Goal: Task Accomplishment & Management: Manage account settings

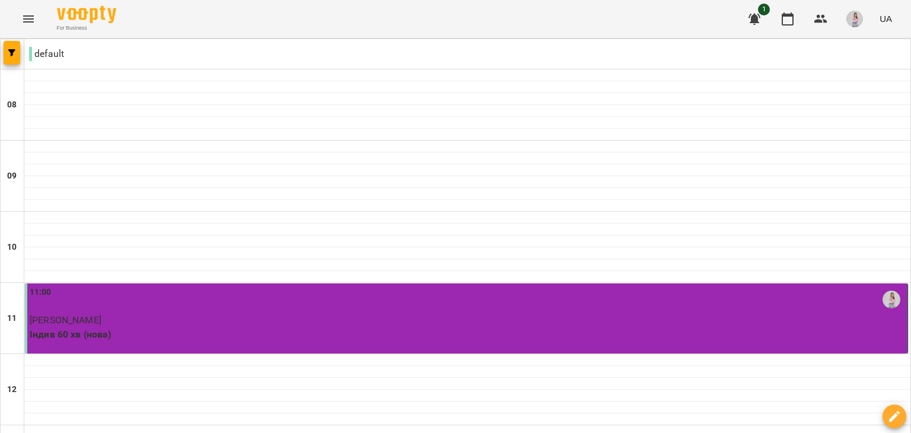
scroll to position [59, 0]
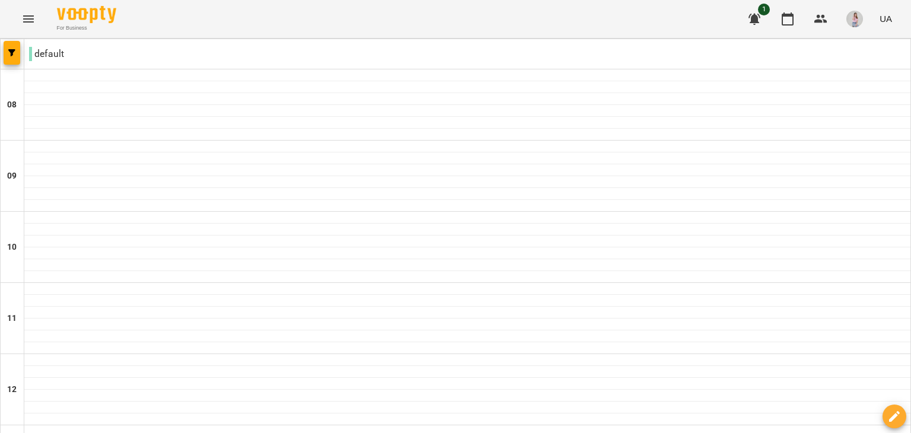
scroll to position [593, 0]
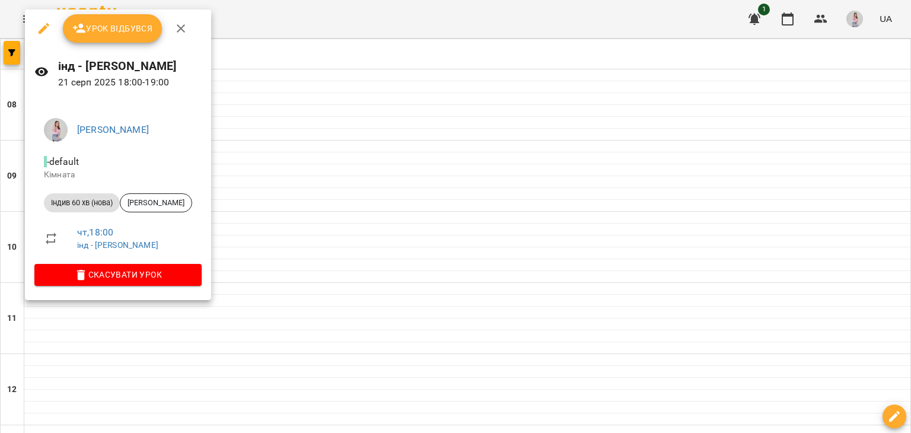
click at [116, 29] on span "Урок відбувся" at bounding box center [112, 28] width 81 height 14
click at [129, 30] on span "Урок відбувся" at bounding box center [112, 28] width 81 height 14
click at [98, 12] on div "Урок відбувся" at bounding box center [118, 28] width 186 height 38
click at [103, 21] on span "Урок відбувся" at bounding box center [112, 28] width 81 height 14
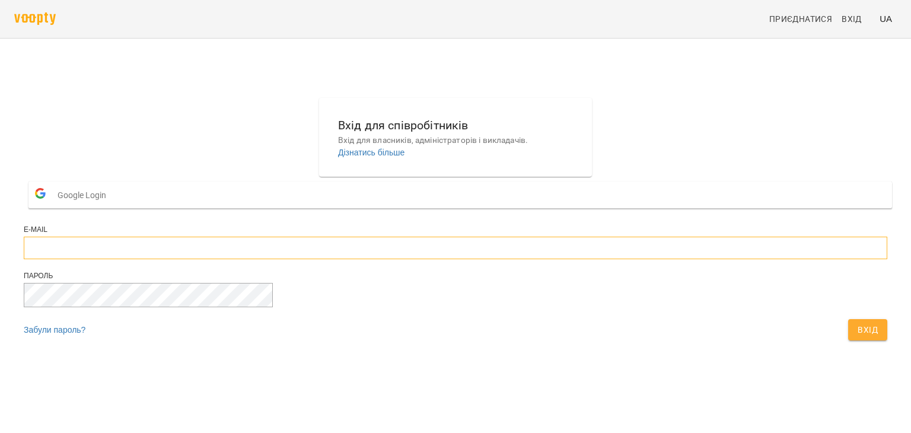
type input "**********"
click at [858, 337] on span "Вхід" at bounding box center [868, 330] width 20 height 14
type input "**********"
click at [858, 337] on span "Вхід" at bounding box center [868, 330] width 20 height 14
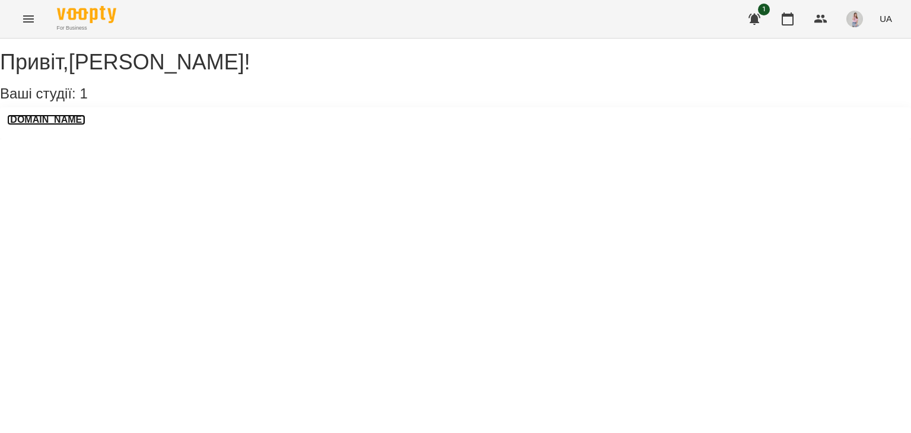
click at [73, 125] on h3 "[DOMAIN_NAME]" at bounding box center [46, 119] width 78 height 11
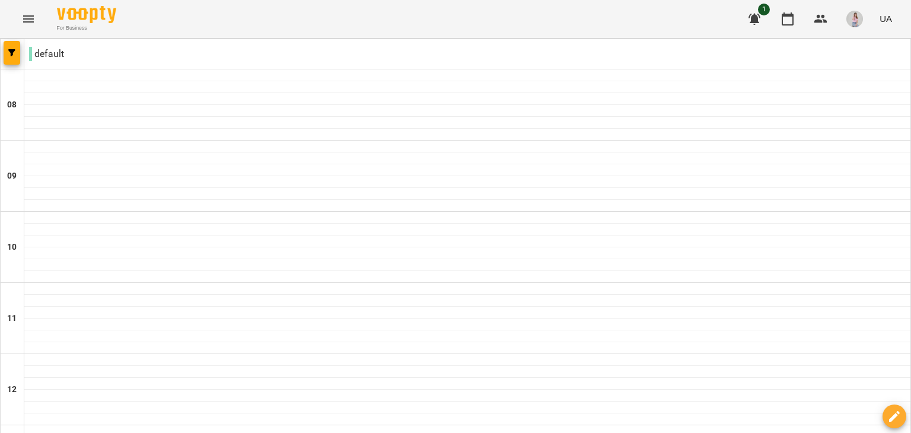
scroll to position [712, 0]
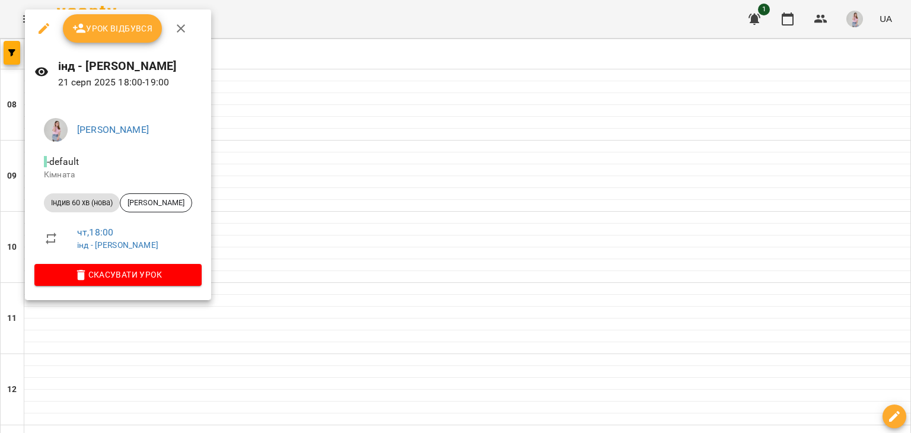
click at [123, 31] on span "Урок відбувся" at bounding box center [112, 28] width 81 height 14
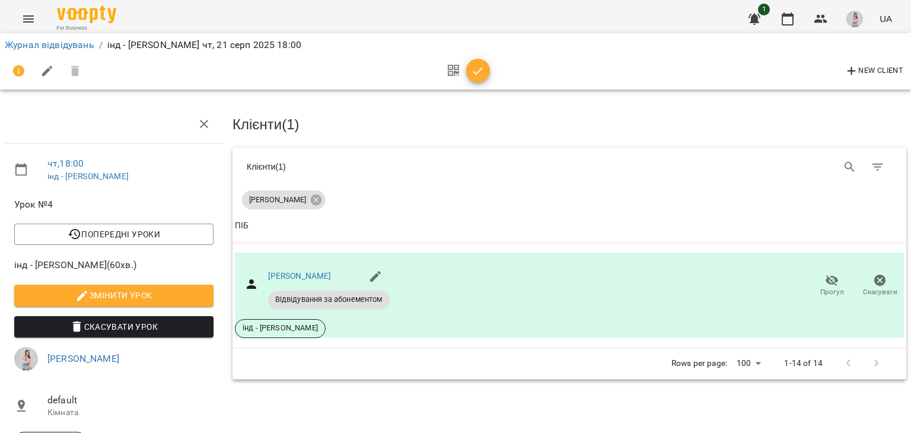
click at [478, 69] on icon "button" at bounding box center [478, 71] width 14 height 14
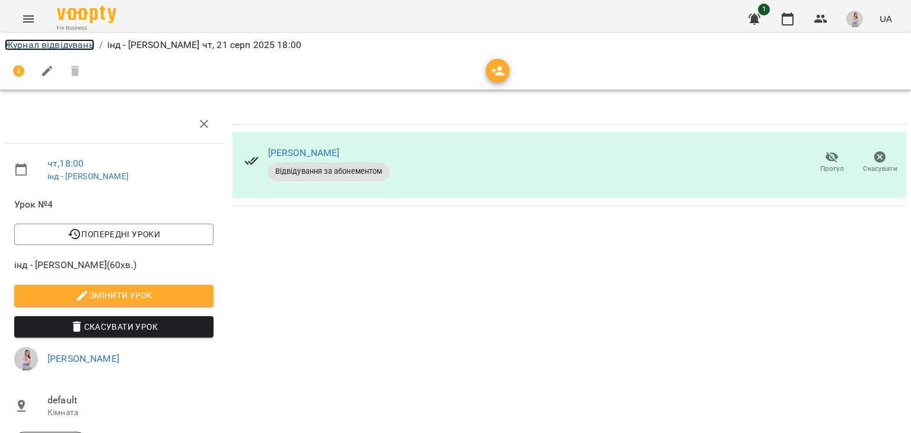
click at [13, 39] on link "Журнал відвідувань" at bounding box center [50, 44] width 90 height 11
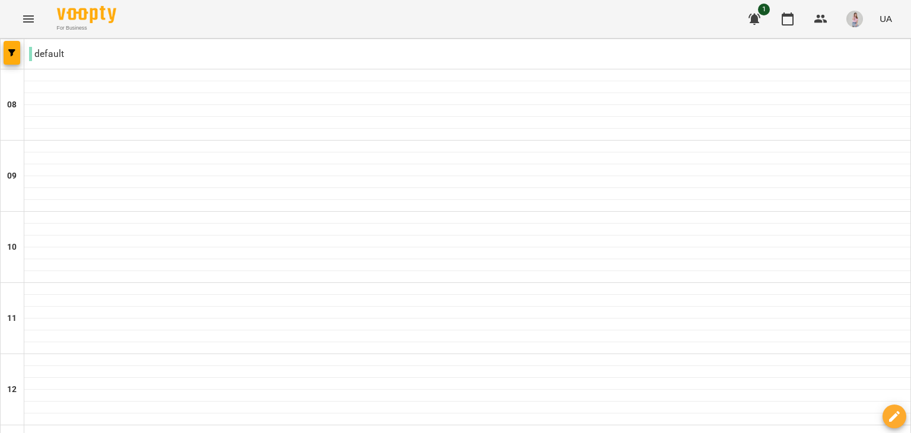
scroll to position [712, 0]
